Goal: Check status: Check status

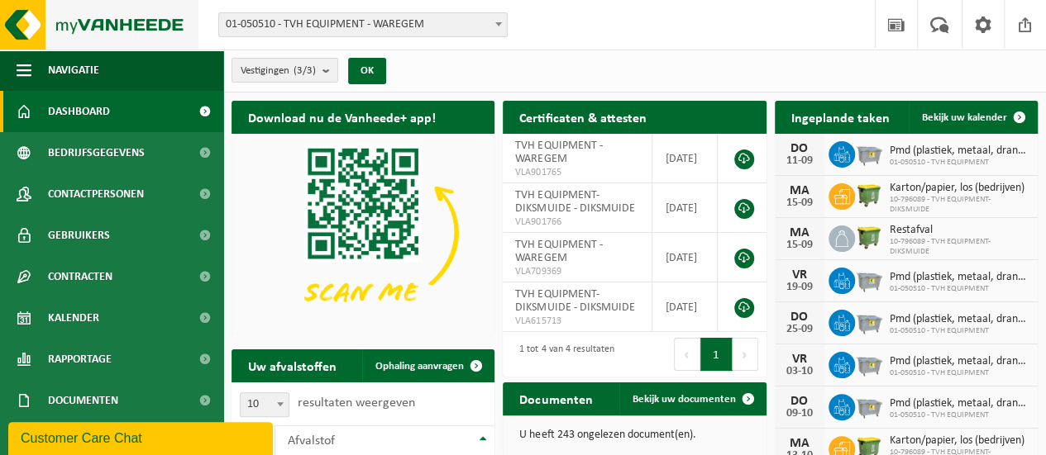
click at [178, 4] on img at bounding box center [99, 25] width 198 height 50
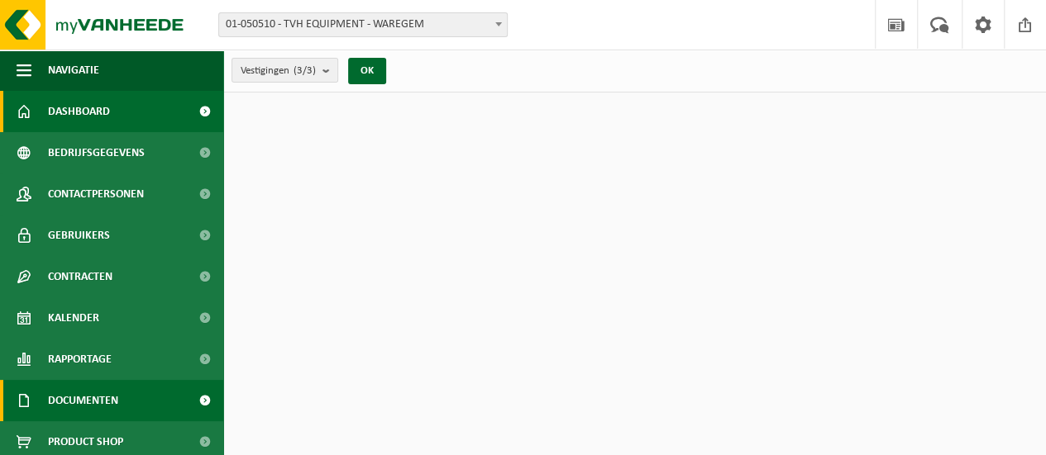
click at [87, 397] on span "Documenten" at bounding box center [83, 400] width 70 height 41
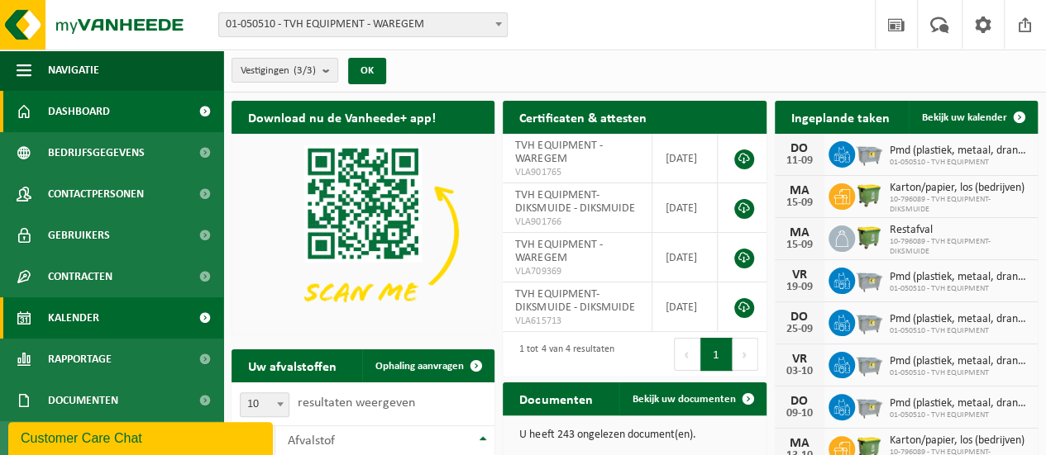
scroll to position [124, 0]
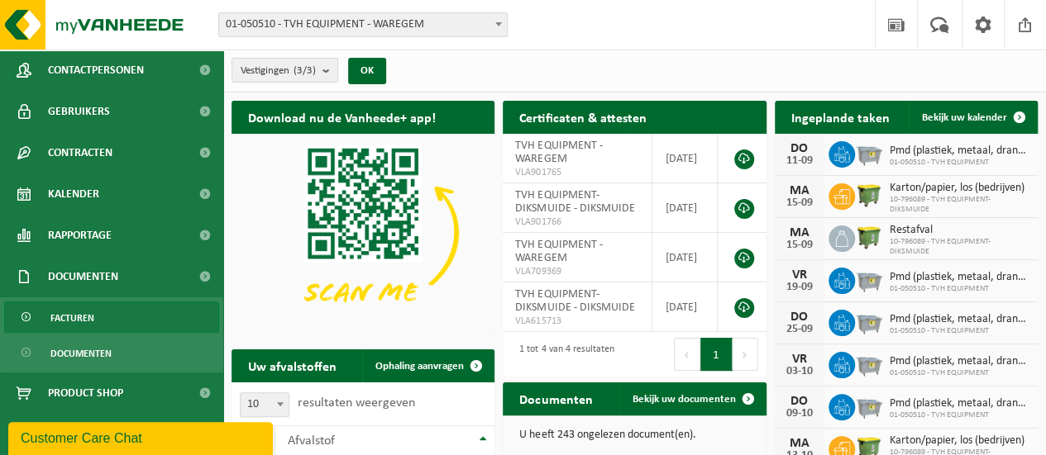
click at [93, 315] on span "Facturen" at bounding box center [72, 318] width 44 height 31
